Goal: Check status

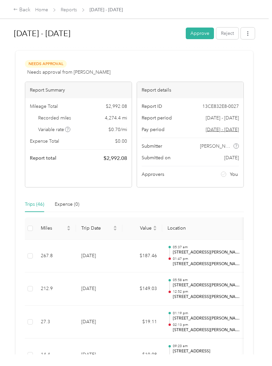
click at [206, 37] on button "Approve" at bounding box center [200, 34] width 28 height 12
